Goal: Use online tool/utility

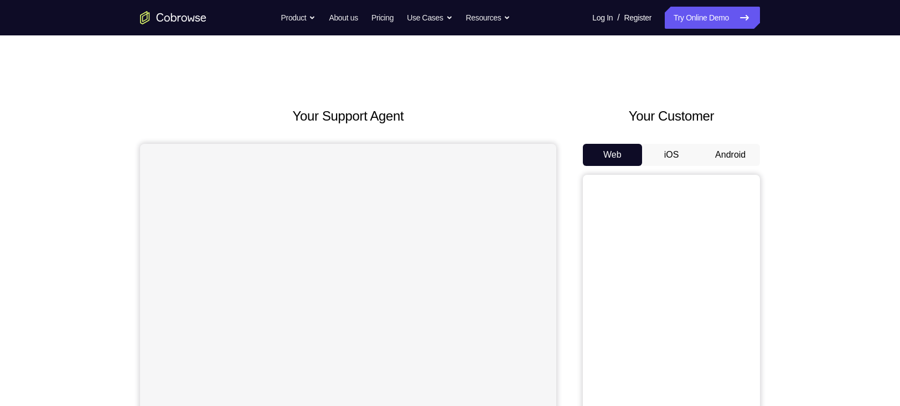
click at [739, 153] on button "Android" at bounding box center [730, 155] width 59 height 22
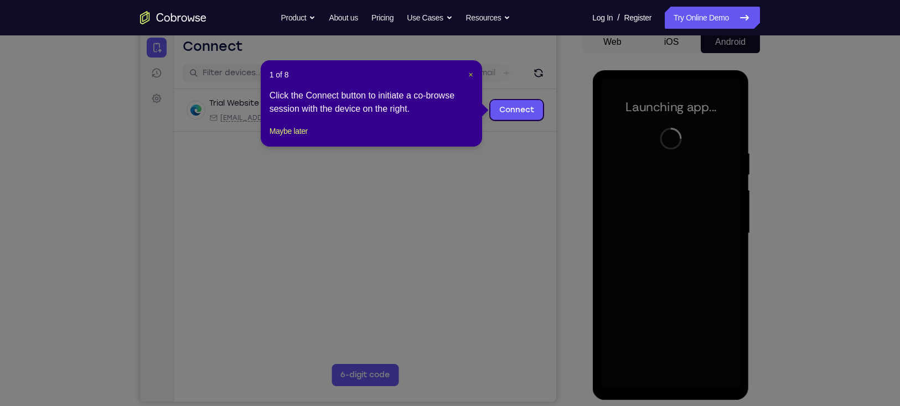
click at [471, 75] on span "×" at bounding box center [470, 74] width 4 height 9
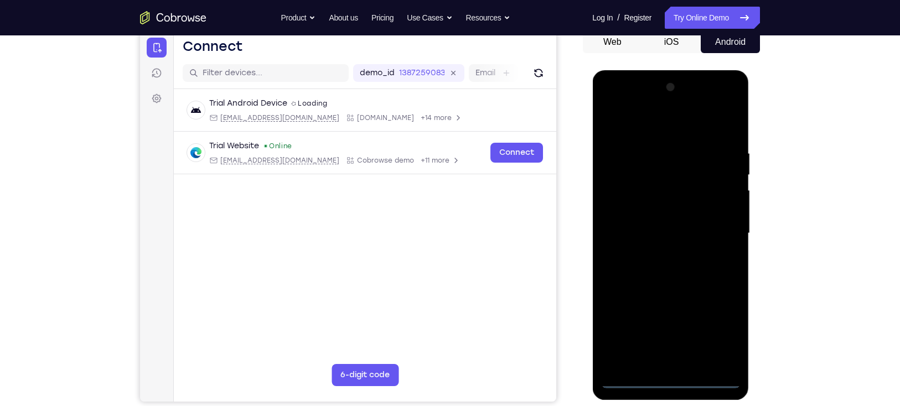
click at [668, 381] on div at bounding box center [671, 234] width 140 height 310
click at [717, 336] on div at bounding box center [671, 234] width 140 height 310
click at [638, 124] on div at bounding box center [671, 234] width 140 height 310
click at [716, 231] on div at bounding box center [671, 234] width 140 height 310
click at [662, 253] on div at bounding box center [671, 234] width 140 height 310
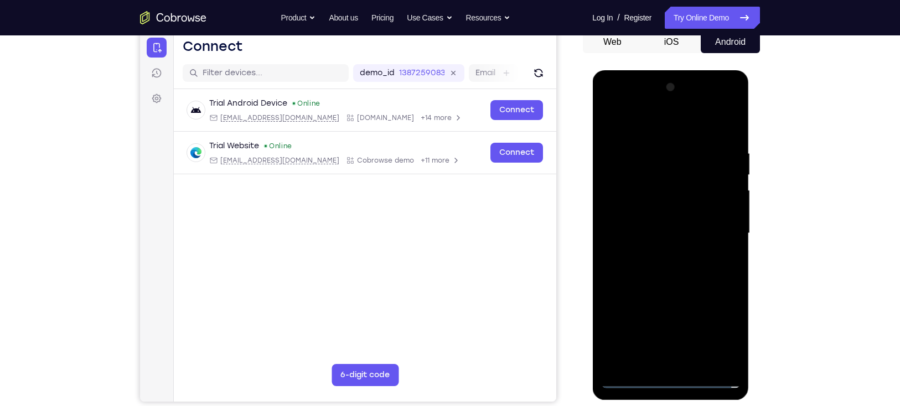
click at [666, 285] on div at bounding box center [671, 234] width 140 height 310
click at [665, 182] on div at bounding box center [671, 234] width 140 height 310
click at [660, 200] on div at bounding box center [671, 234] width 140 height 310
click at [688, 183] on div at bounding box center [671, 234] width 140 height 310
click at [636, 191] on div at bounding box center [671, 234] width 140 height 310
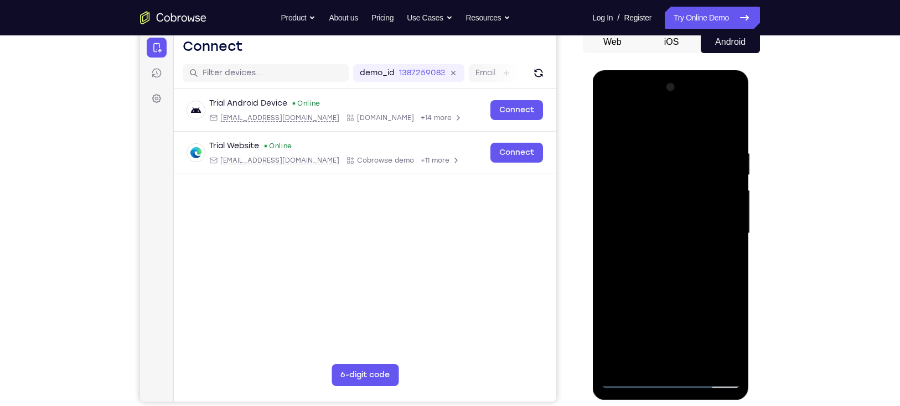
click at [663, 227] on div at bounding box center [671, 234] width 140 height 310
click at [673, 214] on div at bounding box center [671, 234] width 140 height 310
click at [674, 269] on div at bounding box center [671, 234] width 140 height 310
click at [715, 105] on div at bounding box center [671, 234] width 140 height 310
click at [614, 106] on div at bounding box center [671, 234] width 140 height 310
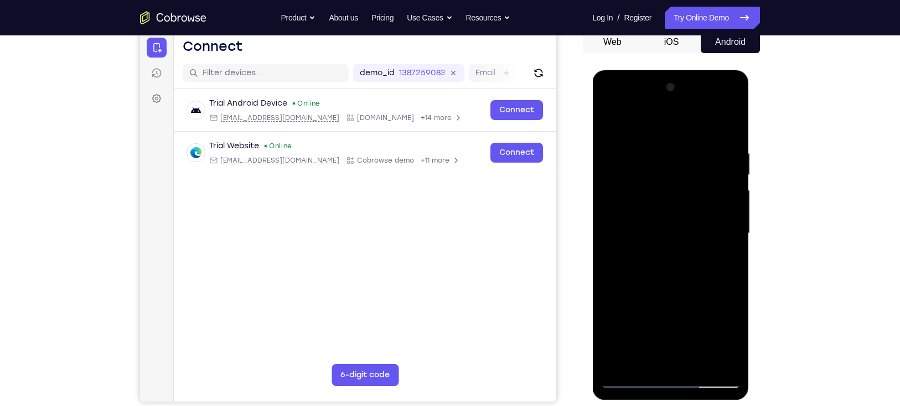
click at [622, 201] on div at bounding box center [671, 234] width 140 height 310
click at [661, 253] on div at bounding box center [671, 234] width 140 height 310
click at [671, 291] on div at bounding box center [671, 234] width 140 height 310
click at [669, 183] on div at bounding box center [671, 234] width 140 height 310
click at [666, 202] on div at bounding box center [671, 234] width 140 height 310
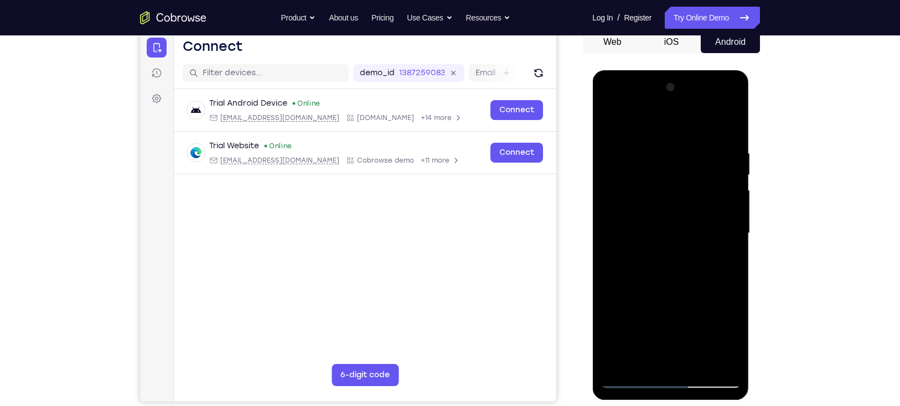
click at [664, 182] on div at bounding box center [671, 234] width 140 height 310
click at [626, 186] on div at bounding box center [671, 234] width 140 height 310
click at [657, 208] on div at bounding box center [671, 234] width 140 height 310
click at [681, 287] on div at bounding box center [671, 234] width 140 height 310
click at [697, 364] on div at bounding box center [671, 234] width 140 height 310
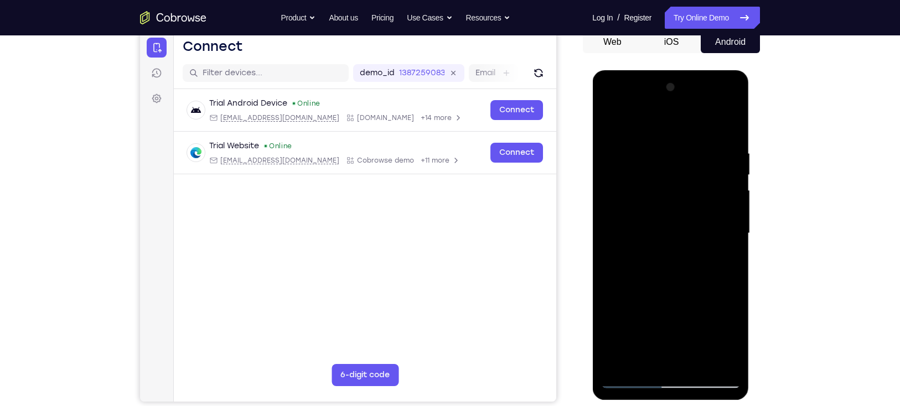
click at [662, 288] on div at bounding box center [671, 234] width 140 height 310
click at [683, 222] on div at bounding box center [671, 234] width 140 height 310
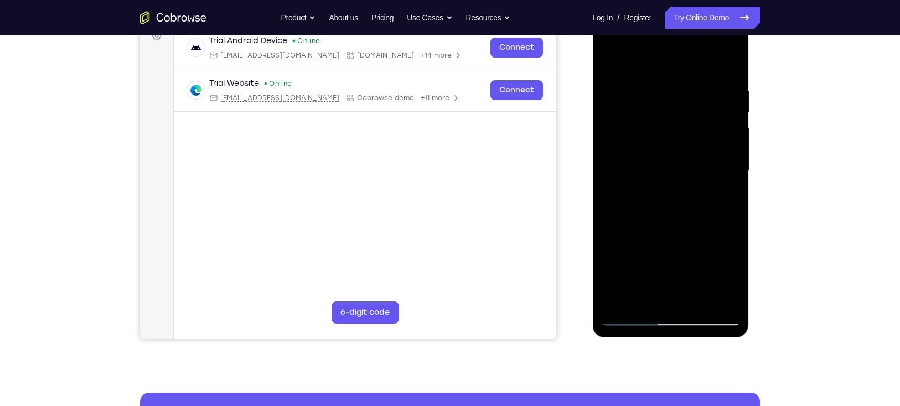
scroll to position [175, 0]
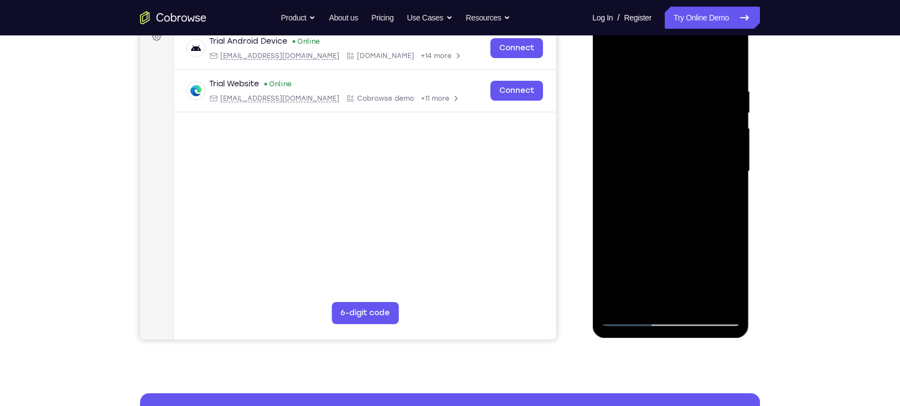
click at [643, 298] on div at bounding box center [671, 172] width 140 height 310
click at [704, 233] on div at bounding box center [671, 172] width 140 height 310
click at [723, 188] on div at bounding box center [671, 172] width 140 height 310
click at [725, 281] on div at bounding box center [671, 172] width 140 height 310
click at [722, 202] on div at bounding box center [671, 172] width 140 height 310
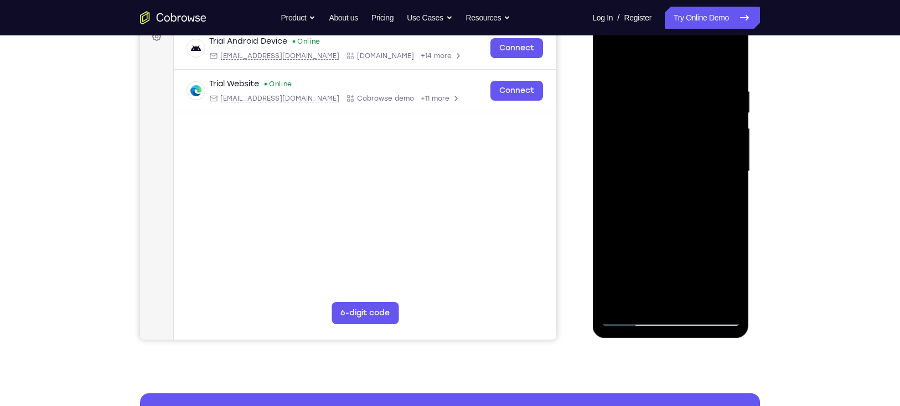
click at [726, 202] on div at bounding box center [671, 172] width 140 height 310
click at [609, 59] on div at bounding box center [671, 172] width 140 height 310
click at [611, 58] on div at bounding box center [671, 172] width 140 height 310
click at [651, 75] on div at bounding box center [671, 172] width 140 height 310
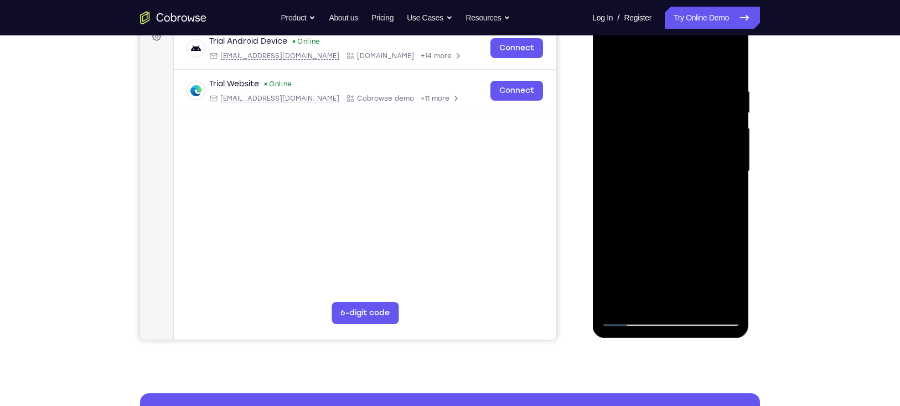
click at [714, 298] on div at bounding box center [671, 172] width 140 height 310
click at [727, 63] on div at bounding box center [671, 172] width 140 height 310
click at [733, 224] on div at bounding box center [671, 172] width 140 height 310
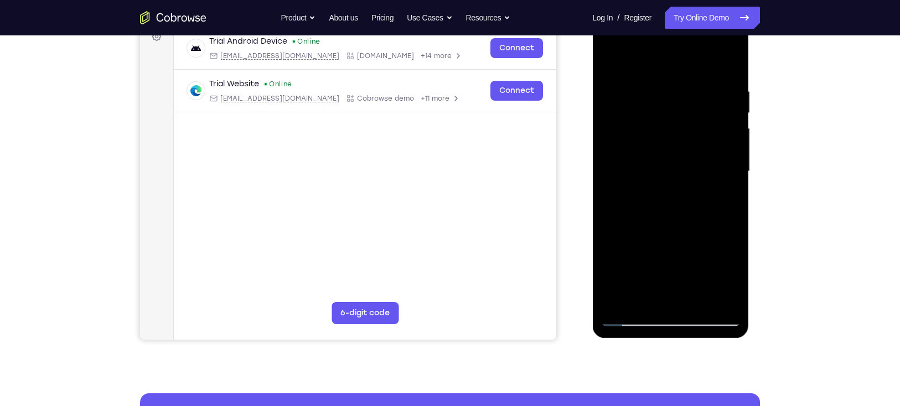
click at [697, 302] on div at bounding box center [671, 172] width 140 height 310
click at [640, 155] on div at bounding box center [671, 172] width 140 height 310
click at [732, 276] on div at bounding box center [671, 172] width 140 height 310
drag, startPoint x: 652, startPoint y: 126, endPoint x: 652, endPoint y: 216, distance: 90.3
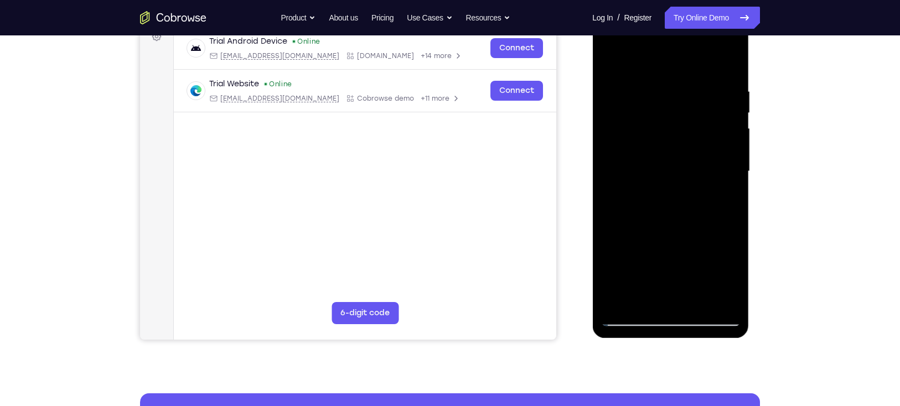
click at [652, 216] on div at bounding box center [671, 172] width 140 height 310
click at [705, 102] on div at bounding box center [671, 172] width 140 height 310
click at [719, 109] on div at bounding box center [671, 172] width 140 height 310
click at [721, 200] on div at bounding box center [671, 172] width 140 height 310
click at [608, 65] on div at bounding box center [671, 172] width 140 height 310
